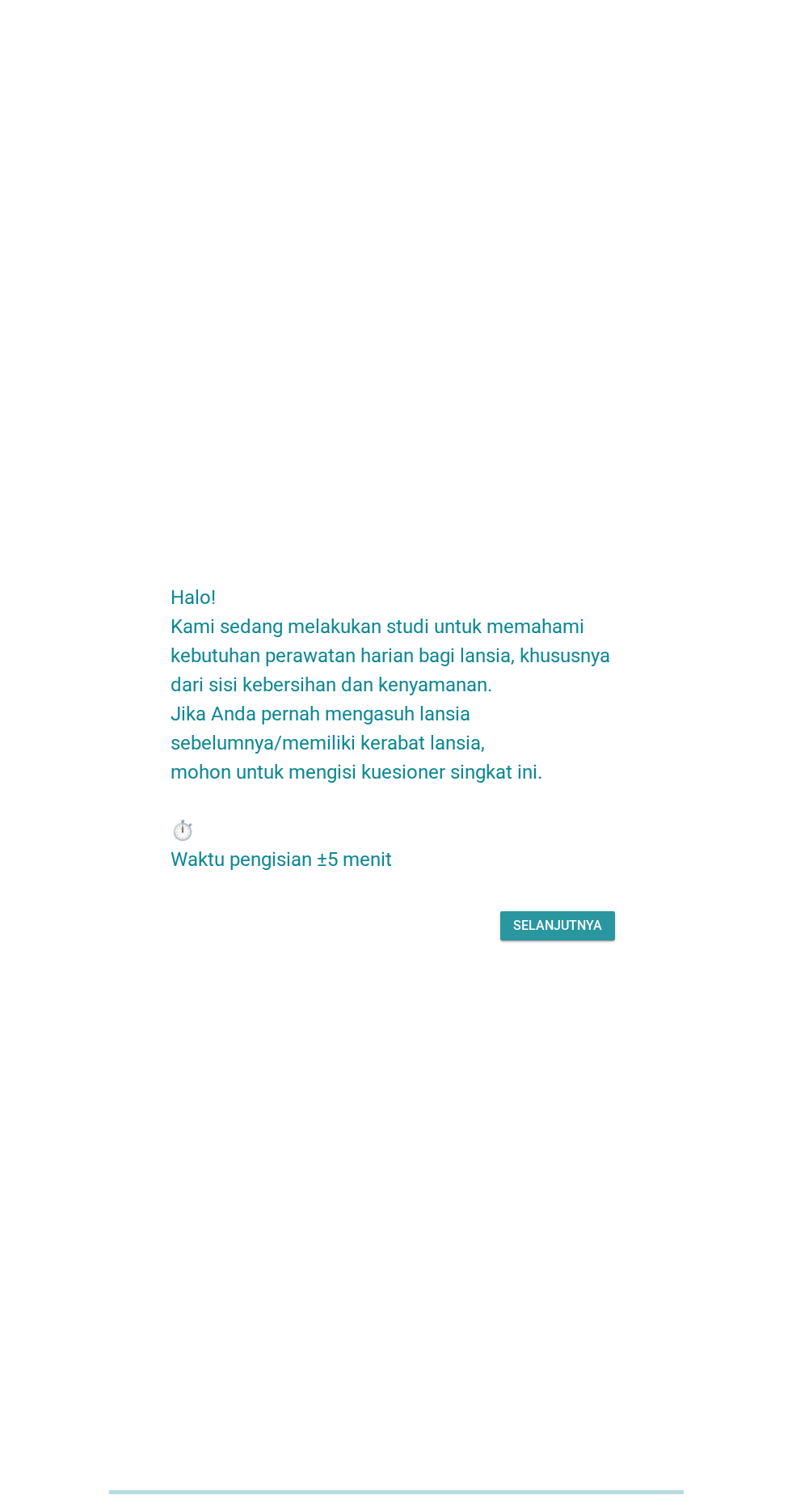
click at [588, 935] on div "Selanjutnya" at bounding box center [558, 926] width 89 height 20
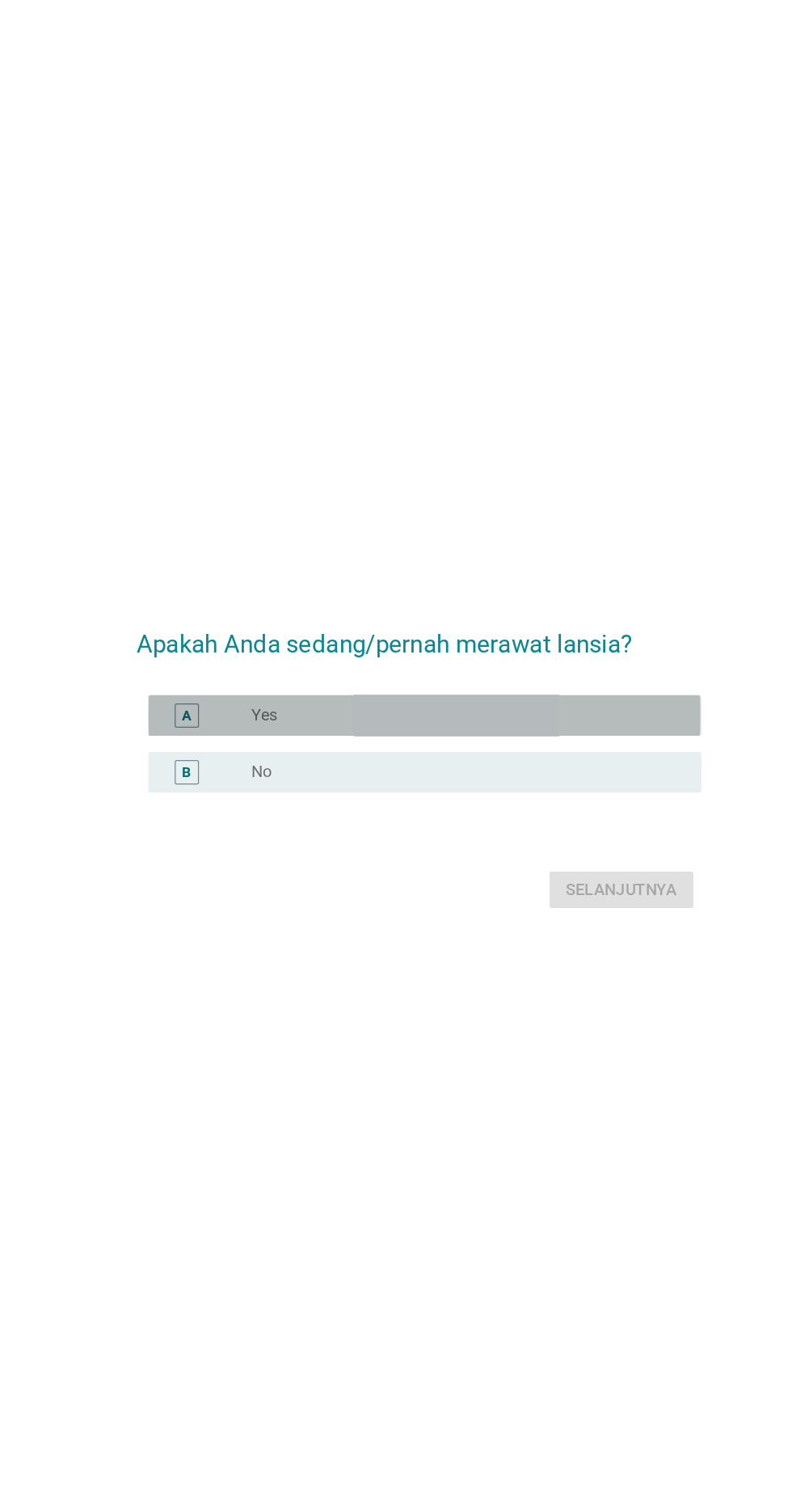
click at [212, 729] on div "A" at bounding box center [210, 721] width 7 height 17
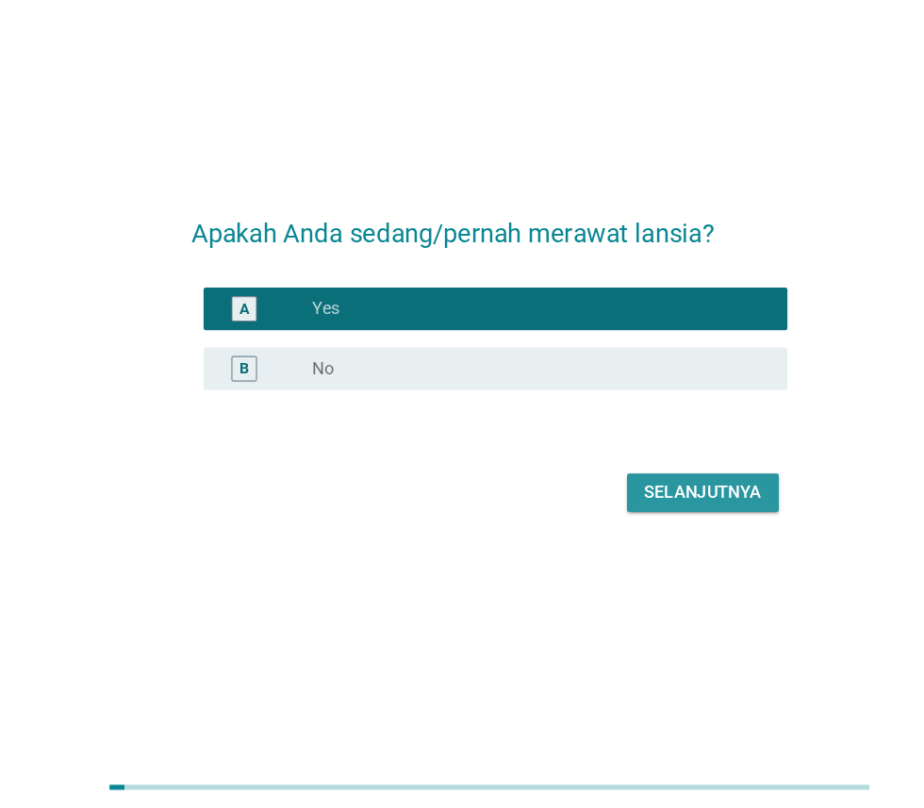
click at [664, 542] on button "Selanjutnya" at bounding box center [651, 525] width 134 height 34
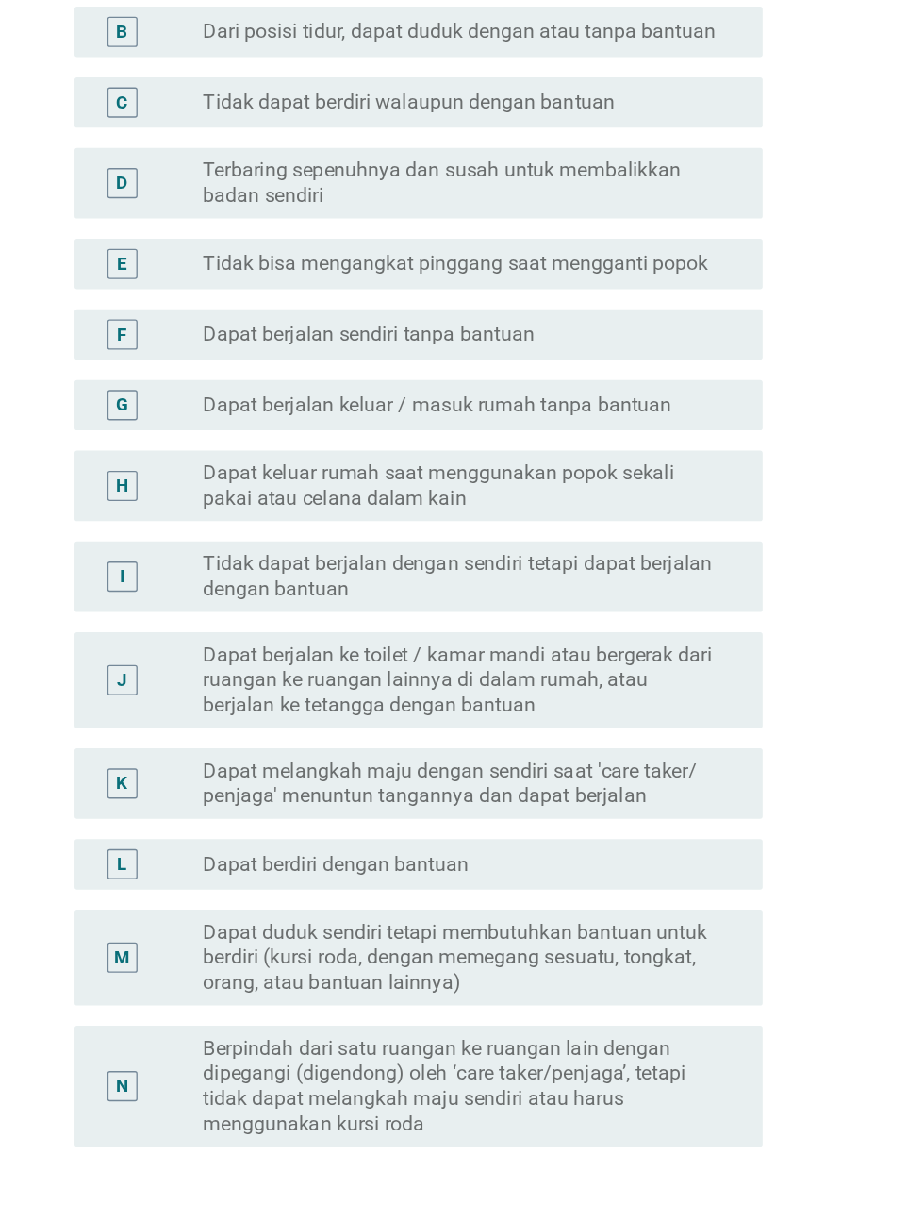
scroll to position [54, 0]
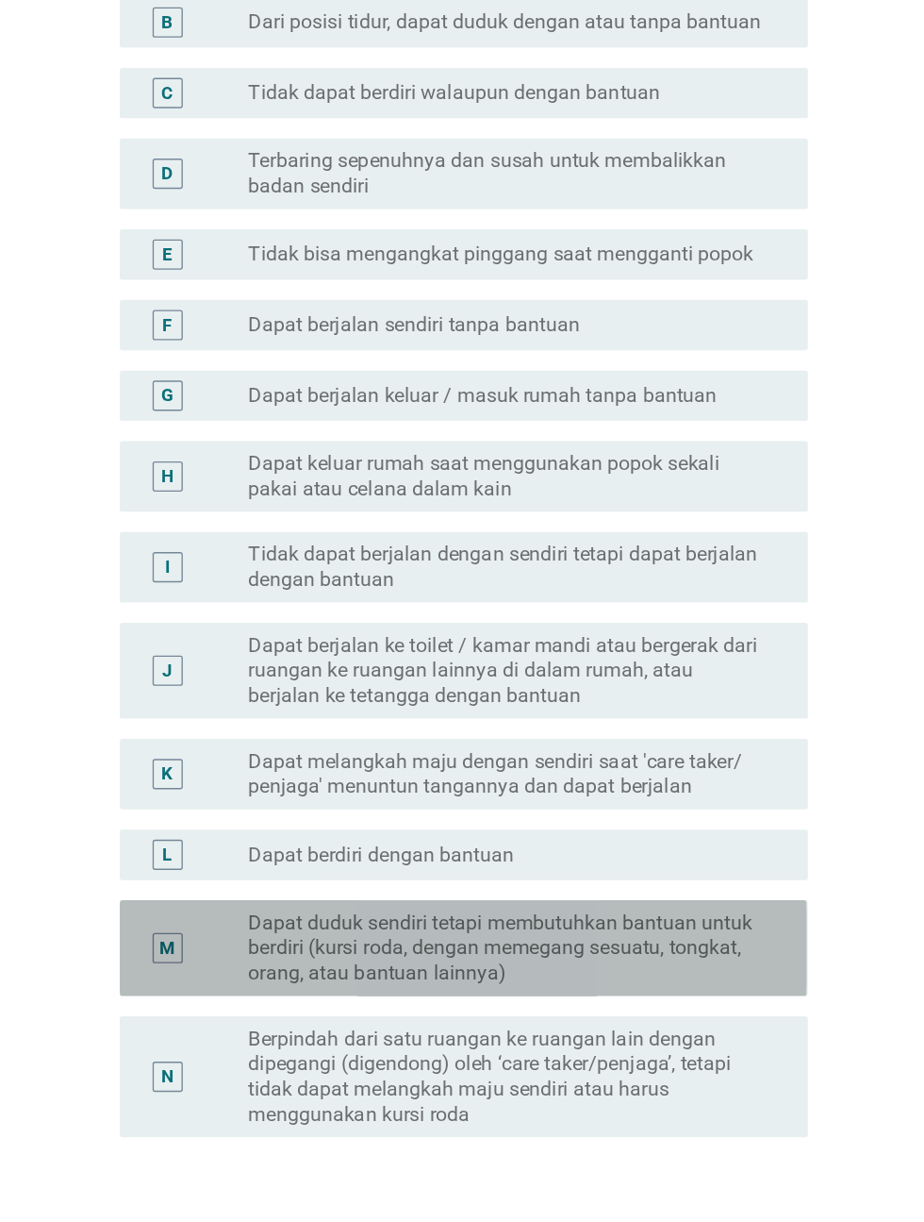
click at [685, 960] on label "Dapat duduk sendiri tetapi membutuhkan bantuan untuk berdiri (kursi roda, denga…" at bounding box center [501, 960] width 389 height 57
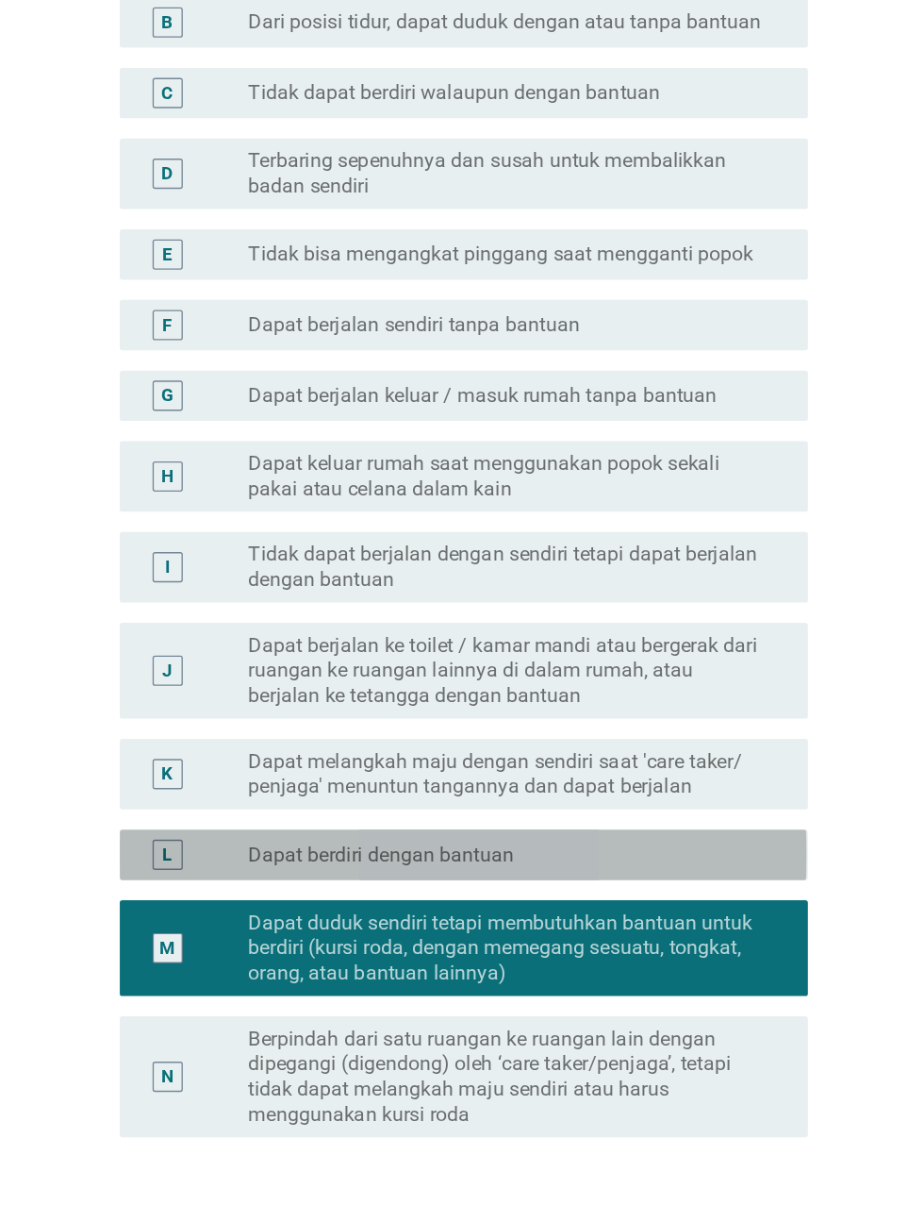
click at [702, 903] on div "L radio_button_unchecked Dapat berdiri dengan bantuan" at bounding box center [467, 891] width 514 height 38
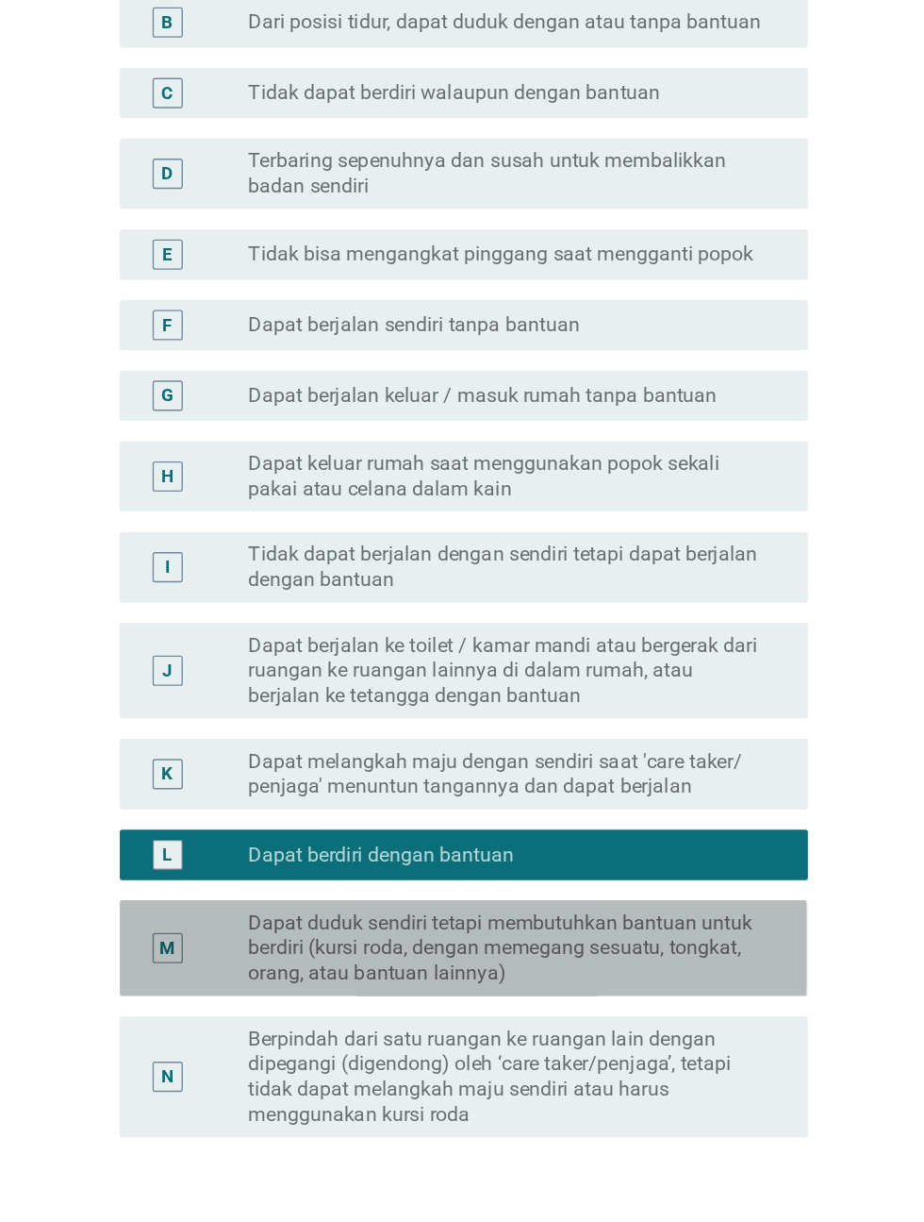
click at [657, 960] on label "Dapat duduk sendiri tetapi membutuhkan bantuan untuk berdiri (kursi roda, denga…" at bounding box center [501, 960] width 389 height 57
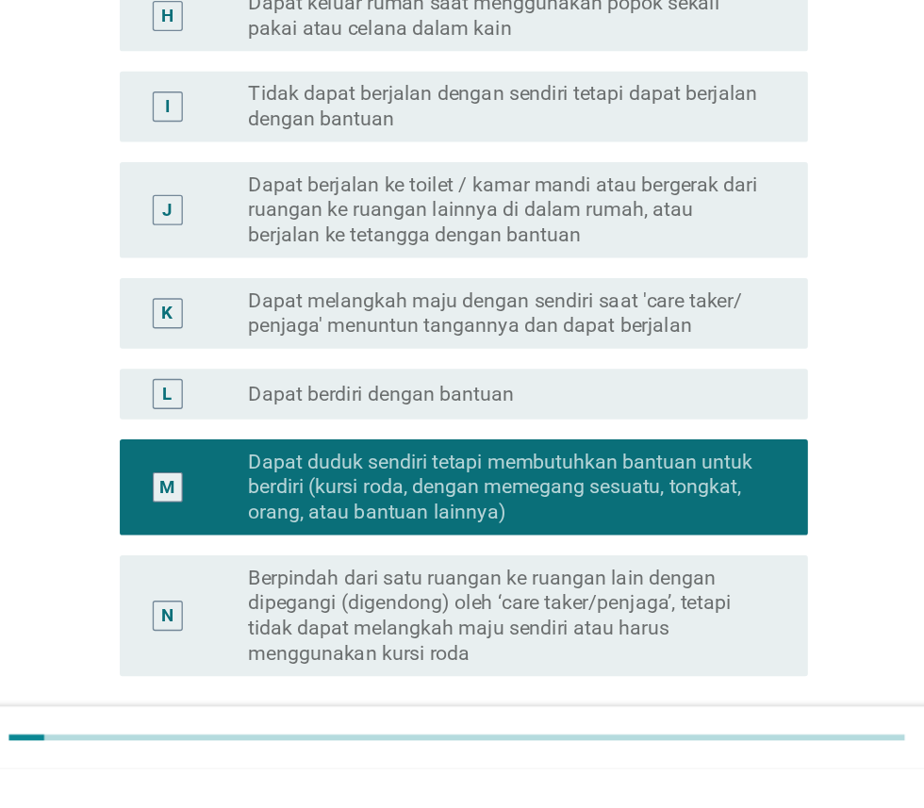
scroll to position [466, 0]
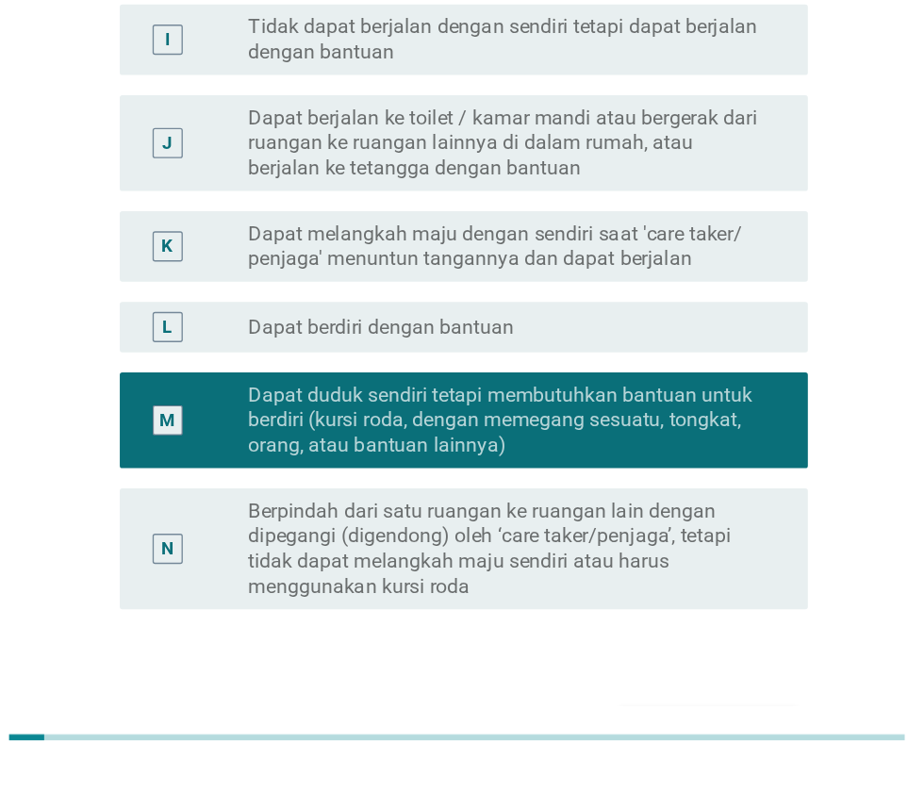
click at [682, 769] on div "Selanjutnya" at bounding box center [651, 780] width 104 height 23
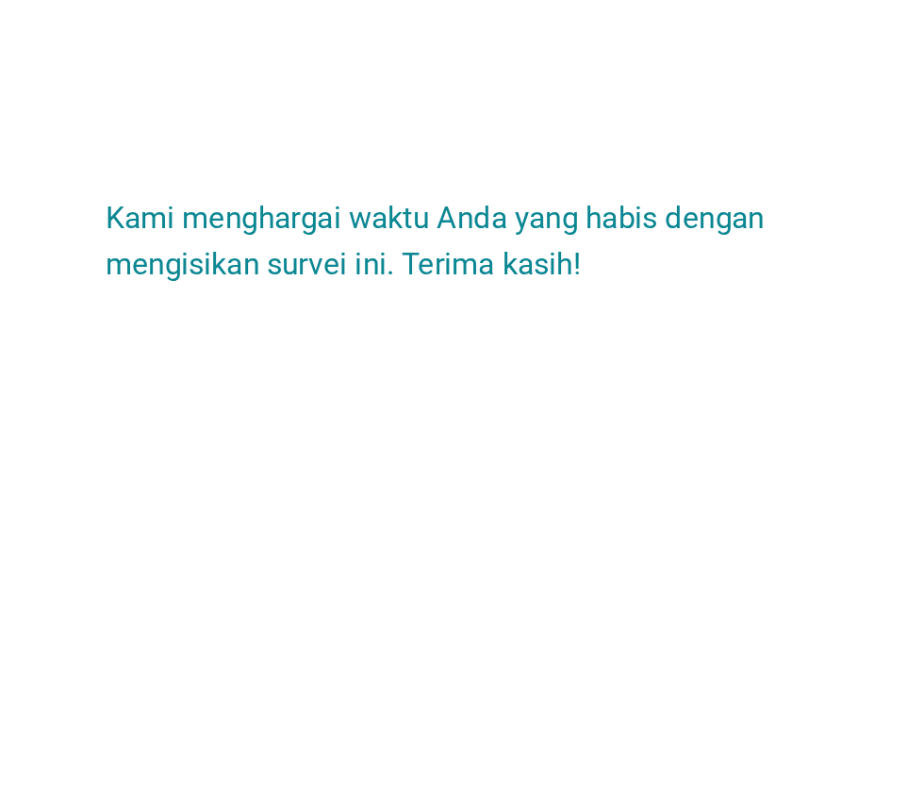
scroll to position [90, 0]
